Goal: Task Accomplishment & Management: Use online tool/utility

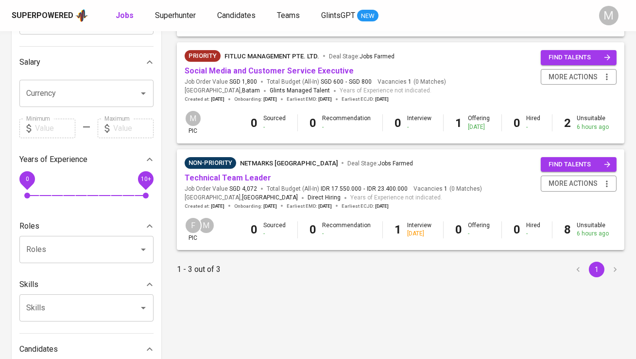
scroll to position [201, 0]
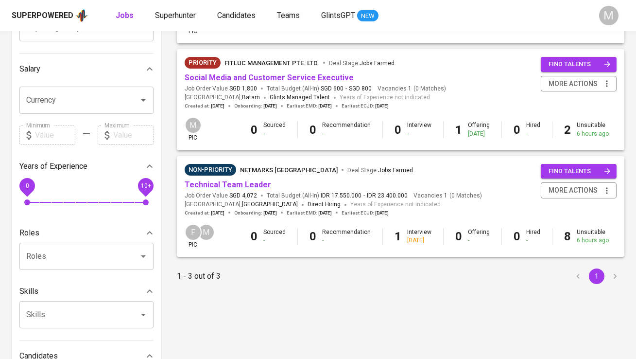
click at [239, 182] on link "Technical Team Leader" at bounding box center [228, 184] width 87 height 9
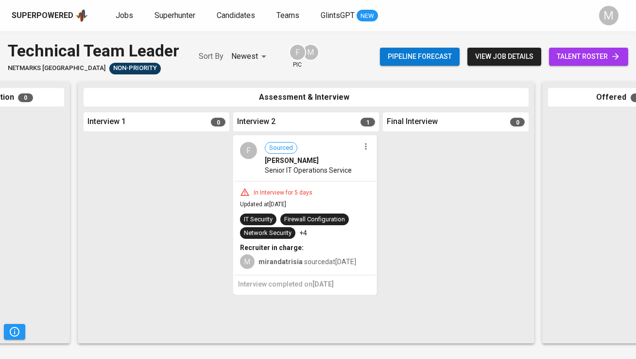
scroll to position [0, 260]
click at [121, 19] on span "Jobs" at bounding box center [125, 15] width 18 height 9
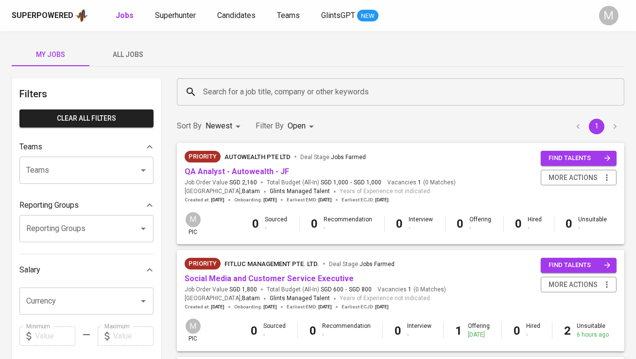
click at [132, 51] on span "All Jobs" at bounding box center [128, 55] width 66 height 12
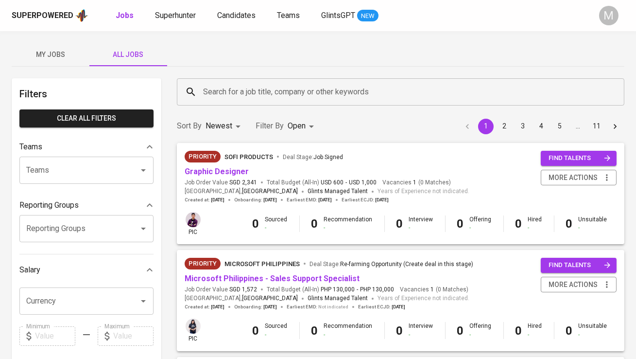
click at [232, 90] on input "Search for a job title, company or other keywords" at bounding box center [403, 92] width 405 height 18
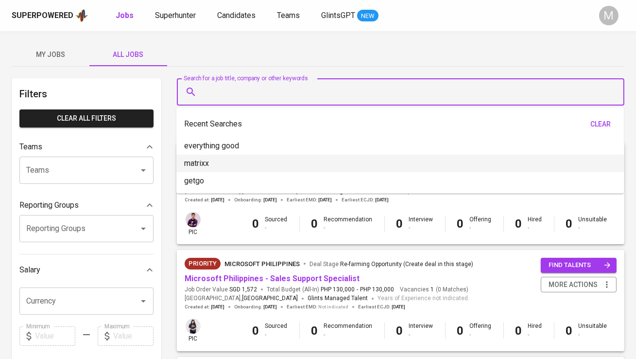
click at [242, 162] on li "matrixx" at bounding box center [400, 164] width 448 height 18
type input "matrixx"
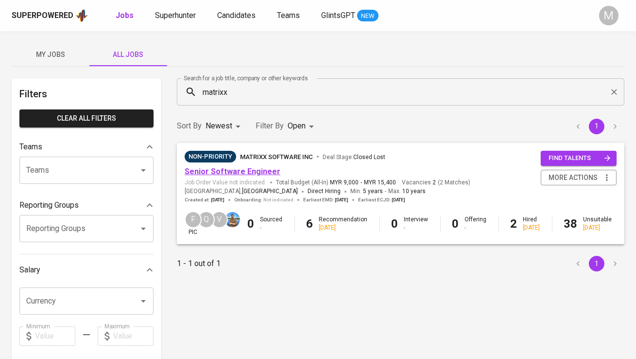
click at [241, 175] on link "Senior Software Engineer" at bounding box center [233, 171] width 96 height 9
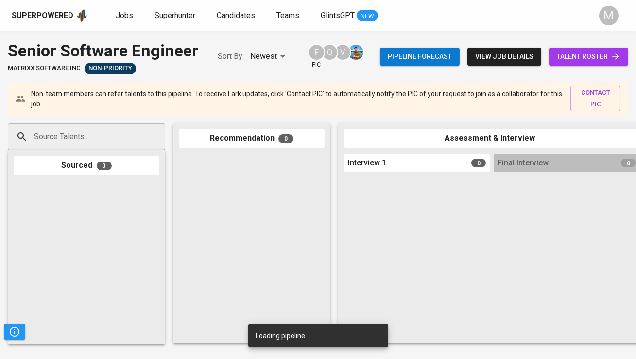
click at [587, 57] on span "talent roster" at bounding box center [589, 57] width 64 height 12
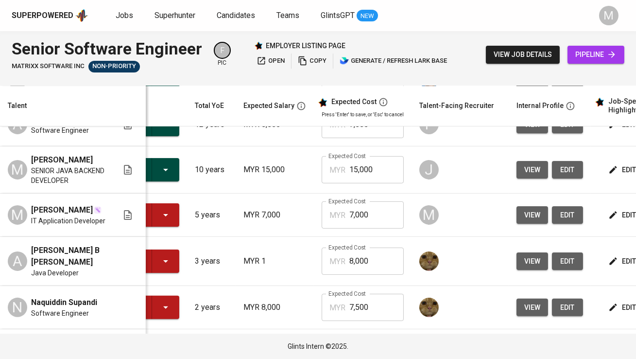
scroll to position [0, 67]
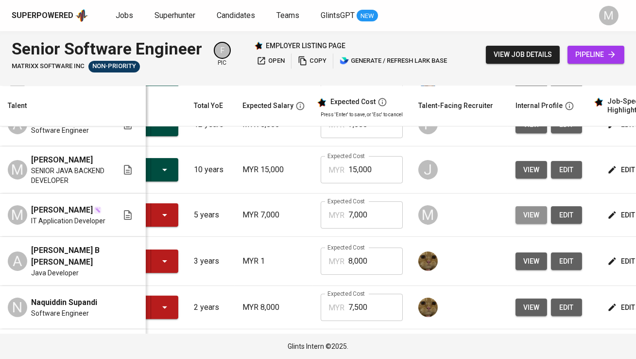
click at [526, 212] on span "view" at bounding box center [532, 215] width 16 height 12
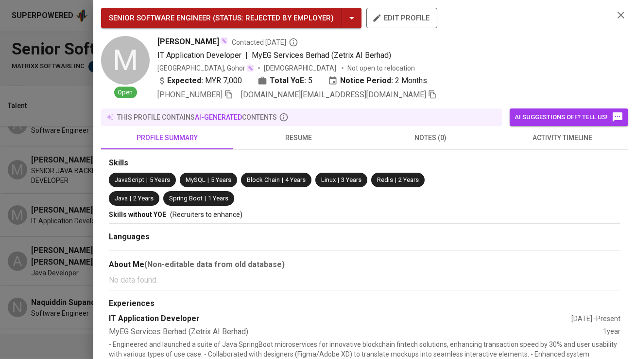
click at [428, 97] on icon "button" at bounding box center [432, 94] width 9 height 9
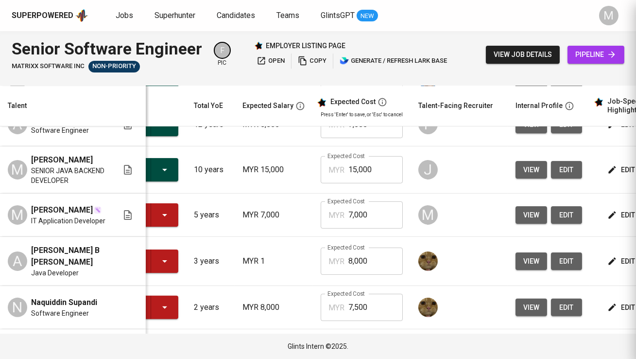
click at [579, 58] on span "pipeline" at bounding box center [596, 55] width 41 height 12
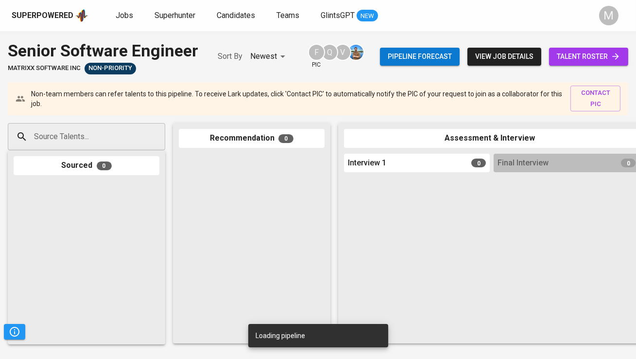
click at [96, 142] on input "Source Talents..." at bounding box center [83, 136] width 102 height 18
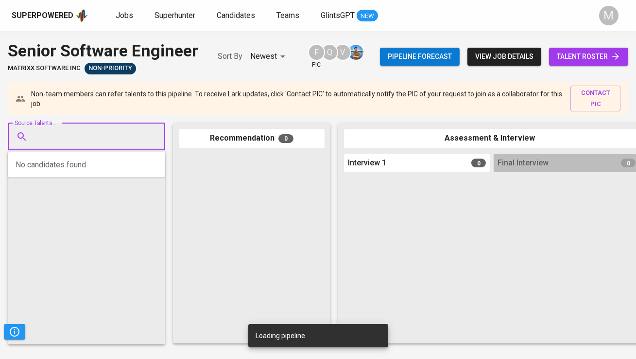
paste input "fazuan.work@gmail.com"
type input "fazuan.work@gmail.com"
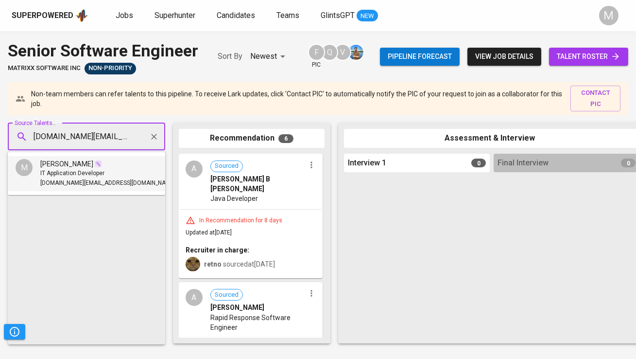
click at [111, 169] on li "M Muhammad Fazuan IT Application Developer fazuan.work@gmail.com" at bounding box center [87, 173] width 158 height 35
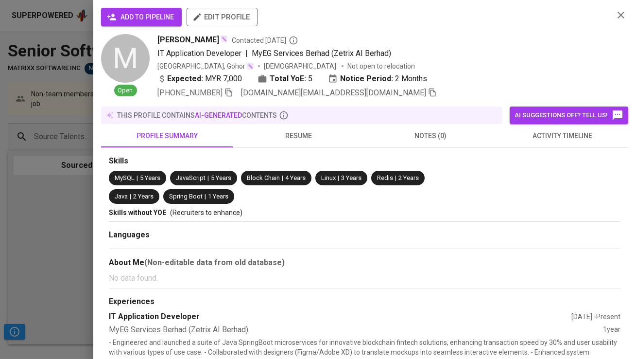
click at [150, 18] on span "add to pipeline" at bounding box center [141, 17] width 65 height 12
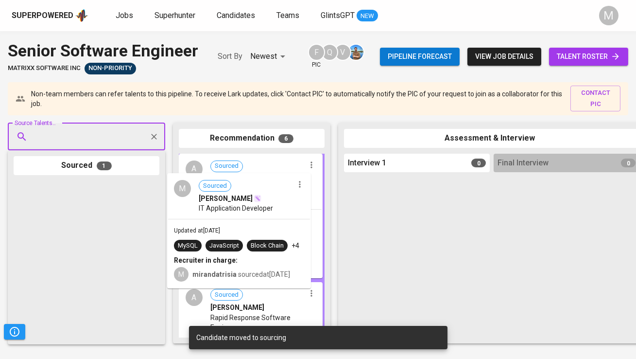
drag, startPoint x: 117, startPoint y: 211, endPoint x: 276, endPoint y: 204, distance: 158.7
